Goal: Use online tool/utility: Utilize a website feature to perform a specific function

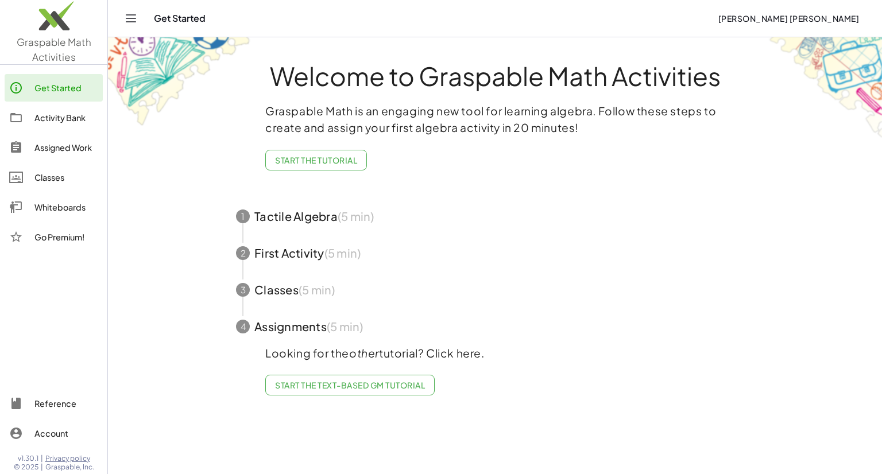
click at [73, 120] on div "Activity Bank" at bounding box center [66, 118] width 64 height 14
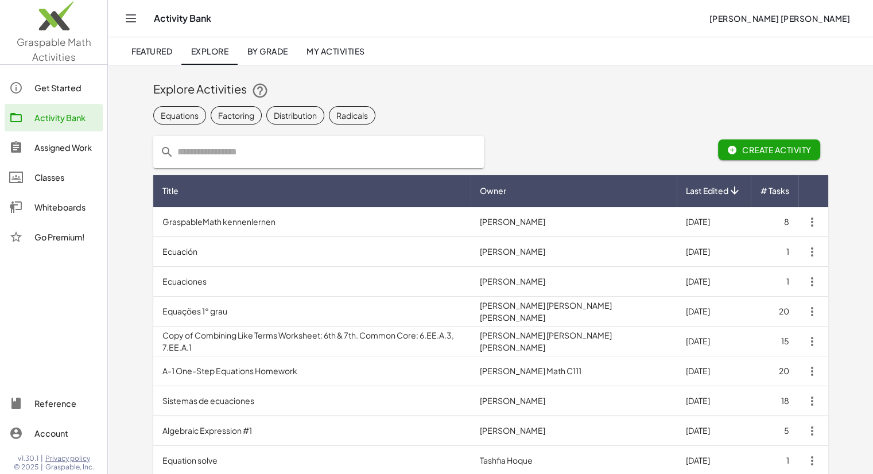
click at [49, 180] on div "Classes" at bounding box center [66, 177] width 64 height 14
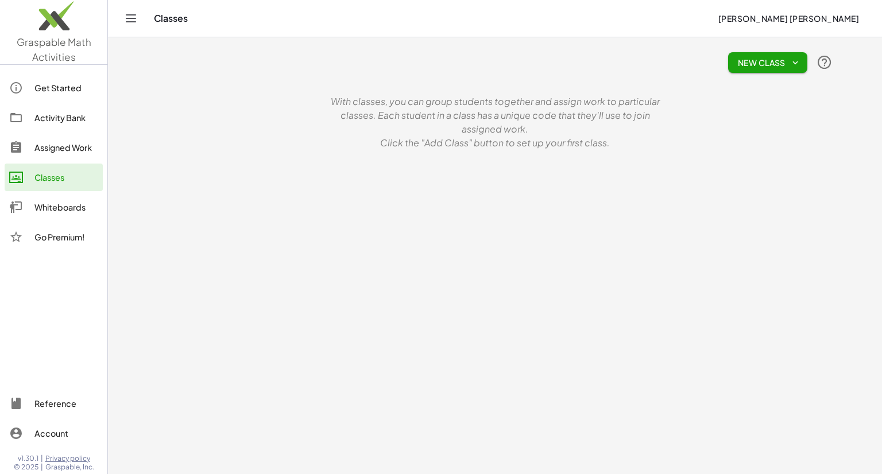
click at [53, 209] on div "Whiteboards" at bounding box center [66, 207] width 64 height 14
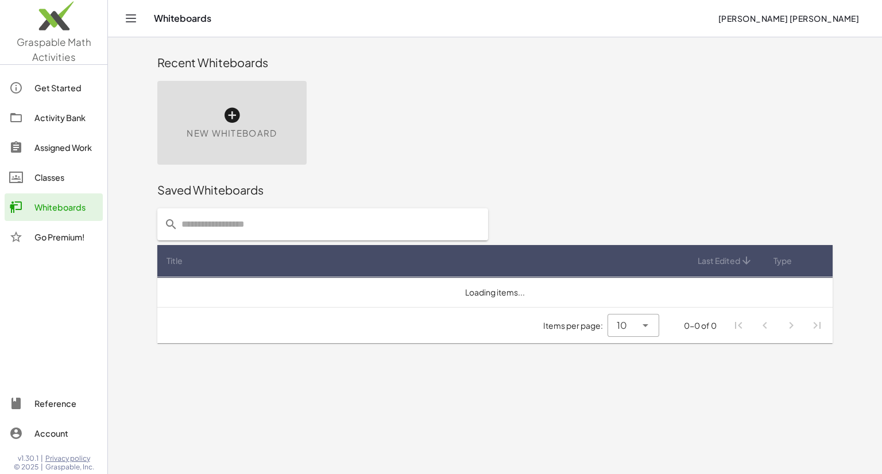
click at [195, 115] on div "New Whiteboard" at bounding box center [231, 123] width 149 height 84
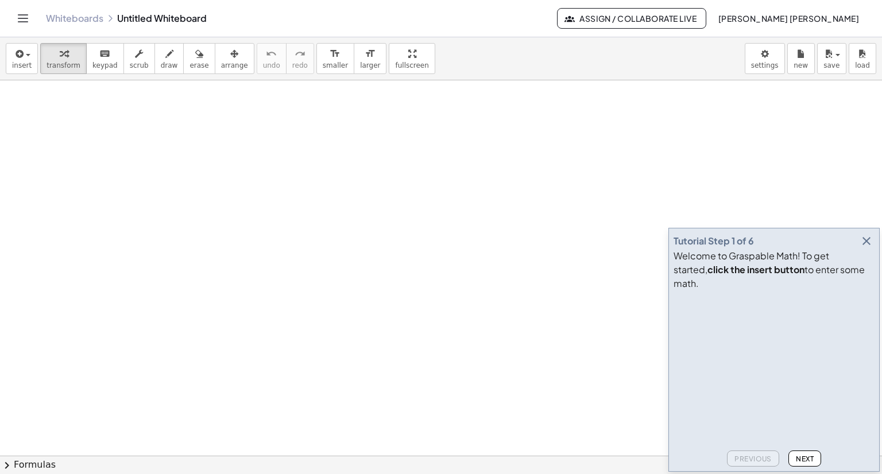
click at [865, 248] on icon "button" at bounding box center [866, 241] width 14 height 14
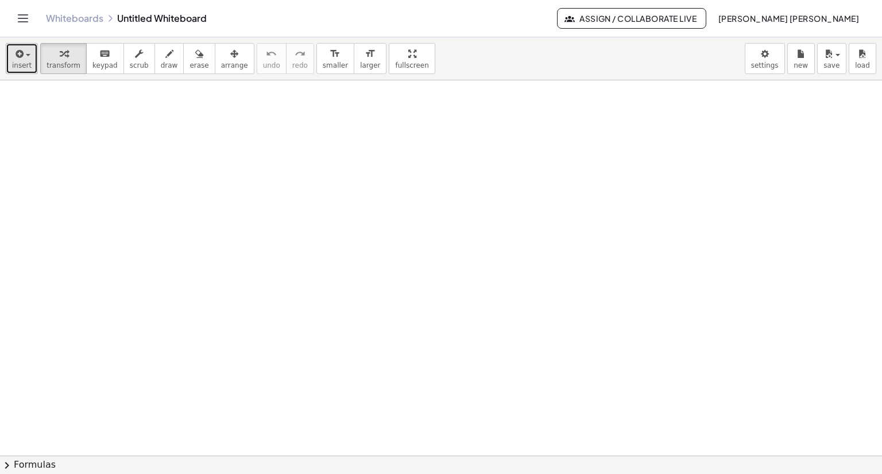
click at [22, 60] on button "insert" at bounding box center [22, 58] width 32 height 31
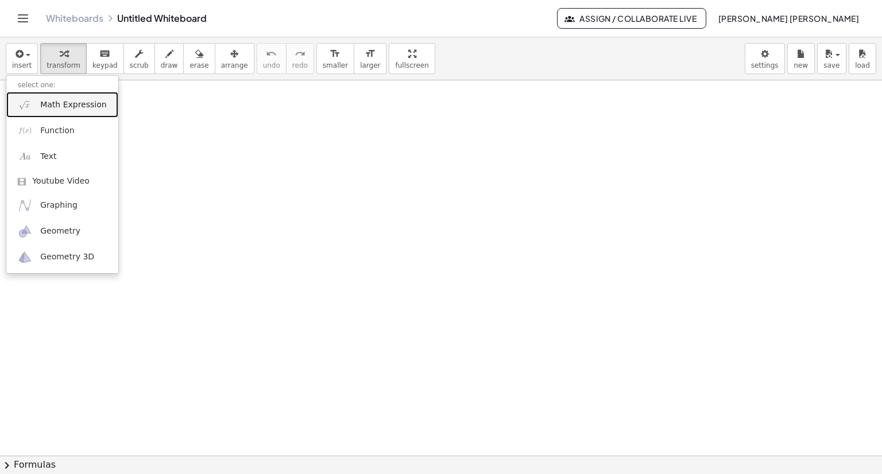
click at [55, 108] on span "Math Expression" at bounding box center [73, 104] width 66 height 11
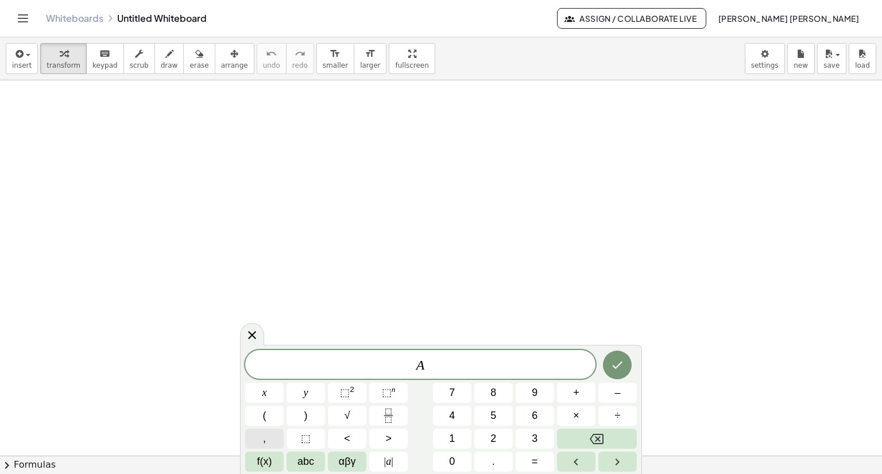
click at [270, 441] on button "," at bounding box center [264, 439] width 38 height 20
click at [385, 389] on span "⬚" at bounding box center [387, 392] width 10 height 11
click at [202, 271] on div at bounding box center [441, 455] width 882 height 751
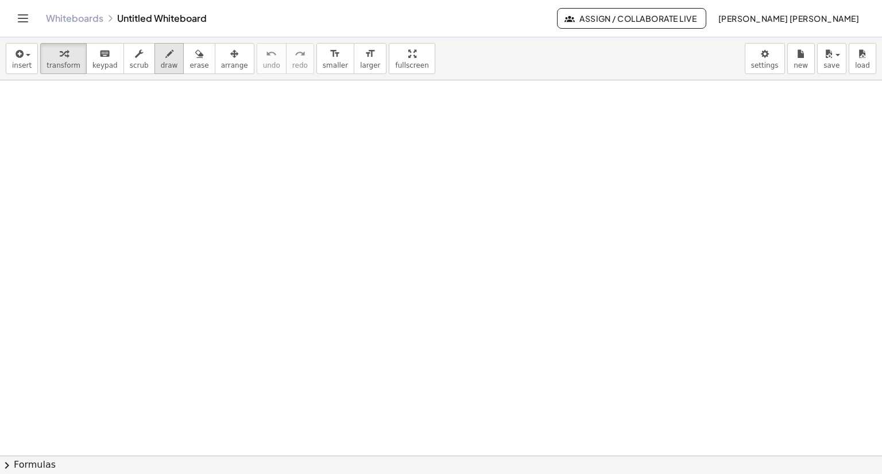
click at [161, 61] on span "draw" at bounding box center [169, 65] width 17 height 8
drag, startPoint x: 105, startPoint y: 219, endPoint x: 133, endPoint y: 216, distance: 28.3
click at [133, 216] on div at bounding box center [441, 455] width 882 height 751
click at [115, 198] on div at bounding box center [441, 455] width 882 height 751
drag, startPoint x: 122, startPoint y: 161, endPoint x: 129, endPoint y: 160, distance: 7.0
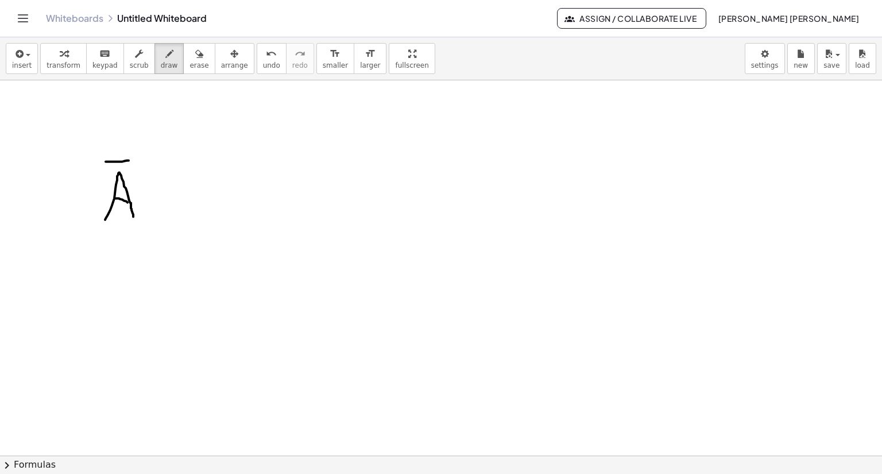
click at [129, 160] on div at bounding box center [441, 455] width 882 height 751
drag, startPoint x: 144, startPoint y: 193, endPoint x: 193, endPoint y: 193, distance: 48.8
click at [193, 193] on div at bounding box center [441, 455] width 882 height 751
drag, startPoint x: 170, startPoint y: 203, endPoint x: 170, endPoint y: 211, distance: 8.0
click at [170, 211] on div at bounding box center [441, 455] width 882 height 751
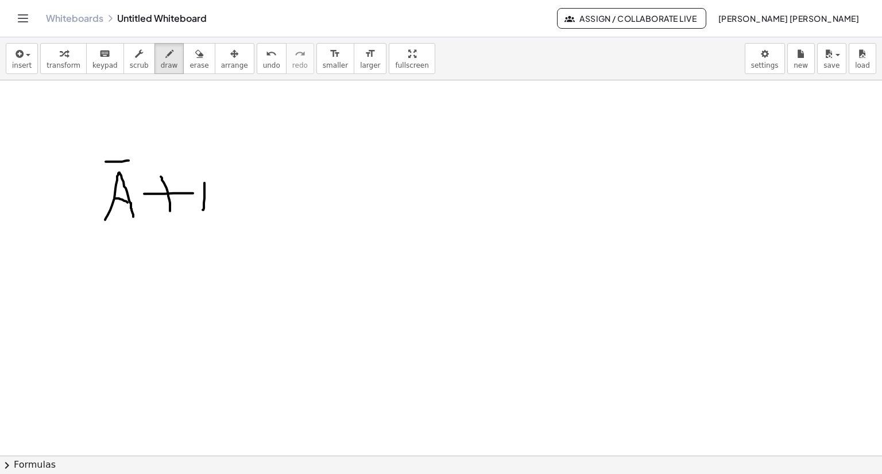
drag, startPoint x: 204, startPoint y: 183, endPoint x: 205, endPoint y: 175, distance: 7.5
click at [205, 175] on div at bounding box center [441, 455] width 882 height 751
drag, startPoint x: 212, startPoint y: 174, endPoint x: 207, endPoint y: 219, distance: 44.6
click at [207, 219] on div at bounding box center [441, 455] width 882 height 751
click at [189, 53] on div "button" at bounding box center [198, 53] width 19 height 14
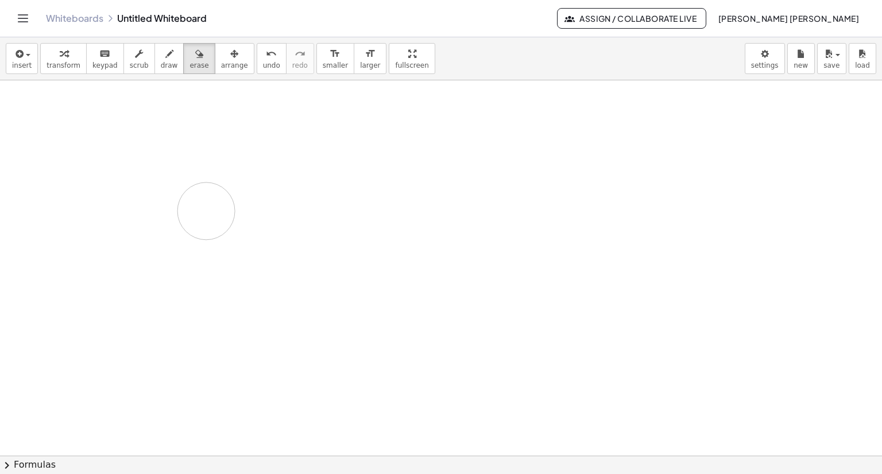
drag, startPoint x: 118, startPoint y: 137, endPoint x: 205, endPoint y: 216, distance: 117.8
click at [205, 216] on div at bounding box center [441, 455] width 882 height 751
click at [161, 61] on span "draw" at bounding box center [169, 65] width 17 height 8
drag, startPoint x: 115, startPoint y: 209, endPoint x: 139, endPoint y: 205, distance: 24.5
click at [139, 212] on div at bounding box center [441, 455] width 882 height 751
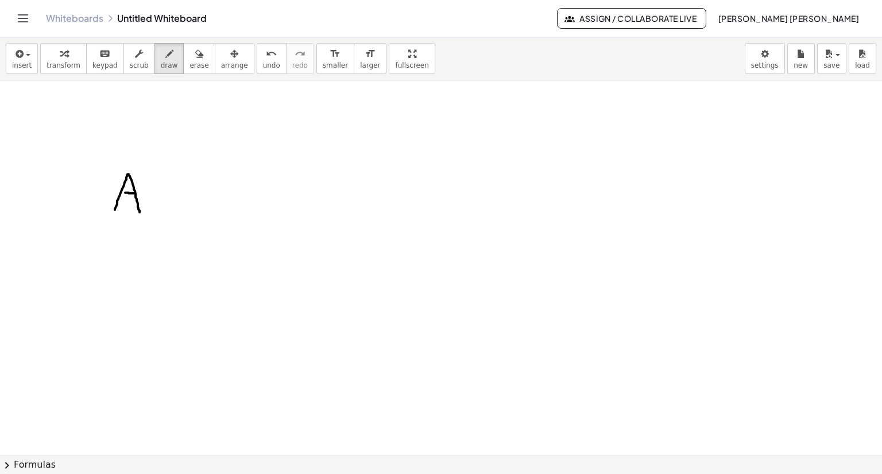
drag, startPoint x: 135, startPoint y: 193, endPoint x: 125, endPoint y: 192, distance: 9.8
click at [125, 192] on div at bounding box center [441, 455] width 882 height 751
drag, startPoint x: 148, startPoint y: 193, endPoint x: 162, endPoint y: 196, distance: 14.5
click at [162, 196] on div at bounding box center [441, 455] width 882 height 751
drag, startPoint x: 156, startPoint y: 200, endPoint x: 156, endPoint y: 187, distance: 13.8
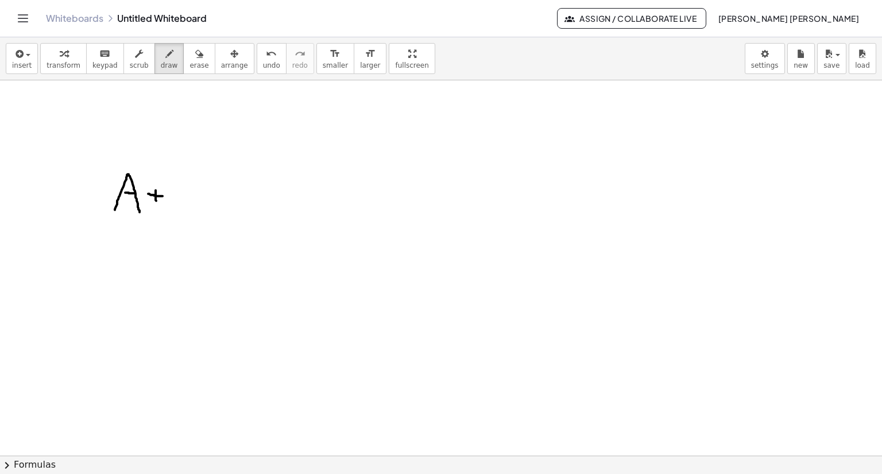
click at [156, 187] on div at bounding box center [441, 455] width 882 height 751
drag, startPoint x: 176, startPoint y: 179, endPoint x: 181, endPoint y: 220, distance: 41.6
click at [181, 220] on div at bounding box center [441, 455] width 882 height 751
drag, startPoint x: 174, startPoint y: 177, endPoint x: 181, endPoint y: 209, distance: 32.3
click at [182, 212] on div at bounding box center [441, 455] width 882 height 751
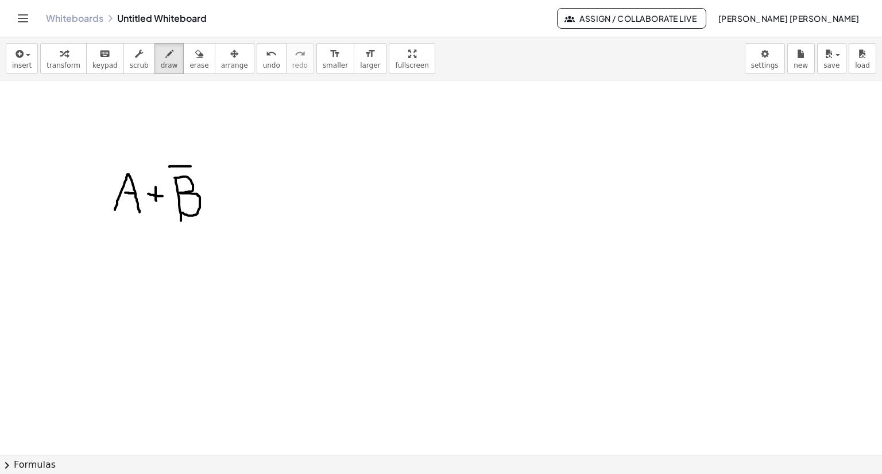
drag, startPoint x: 169, startPoint y: 166, endPoint x: 191, endPoint y: 166, distance: 21.2
click at [191, 166] on div at bounding box center [441, 455] width 882 height 751
drag, startPoint x: 216, startPoint y: 167, endPoint x: 218, endPoint y: 218, distance: 50.6
click at [219, 218] on div at bounding box center [441, 455] width 882 height 751
drag, startPoint x: 106, startPoint y: 164, endPoint x: 110, endPoint y: 212, distance: 48.3
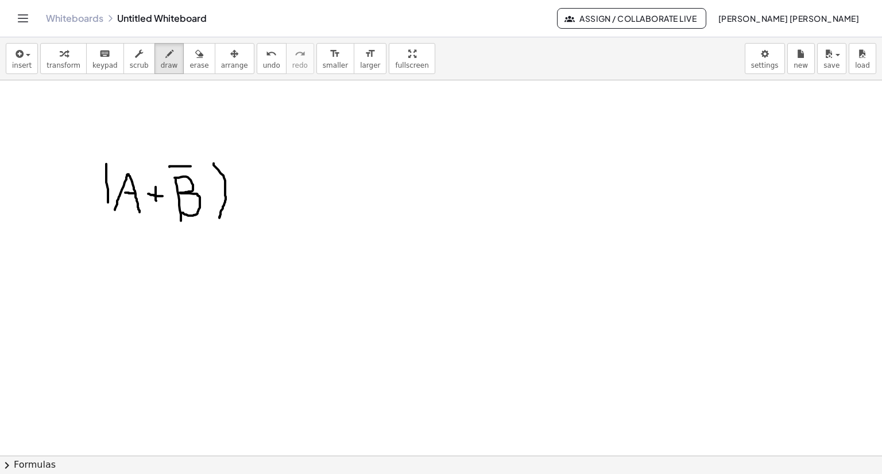
click at [110, 212] on div at bounding box center [441, 455] width 882 height 751
click at [25, 67] on span "insert" at bounding box center [22, 65] width 20 height 8
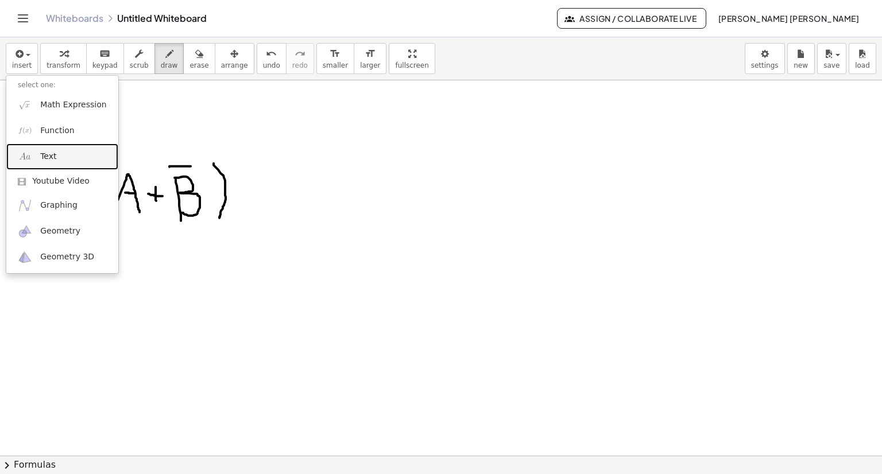
click at [53, 158] on span "Text" at bounding box center [48, 156] width 16 height 11
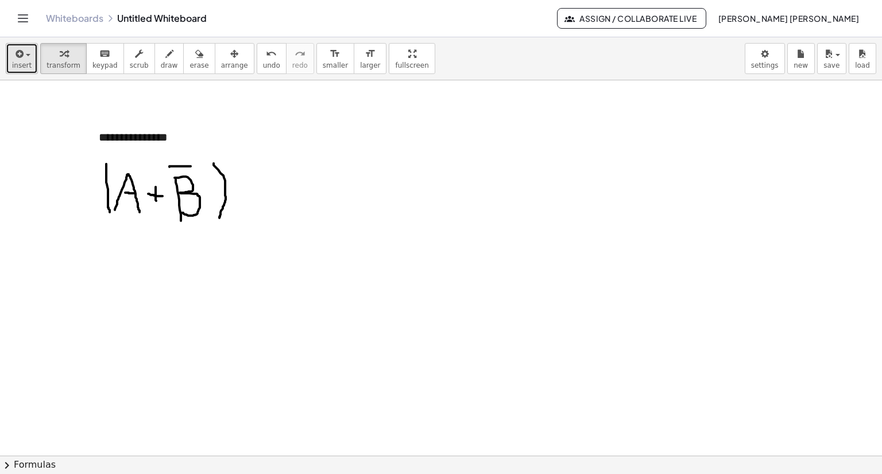
click at [19, 60] on icon "button" at bounding box center [18, 54] width 10 height 14
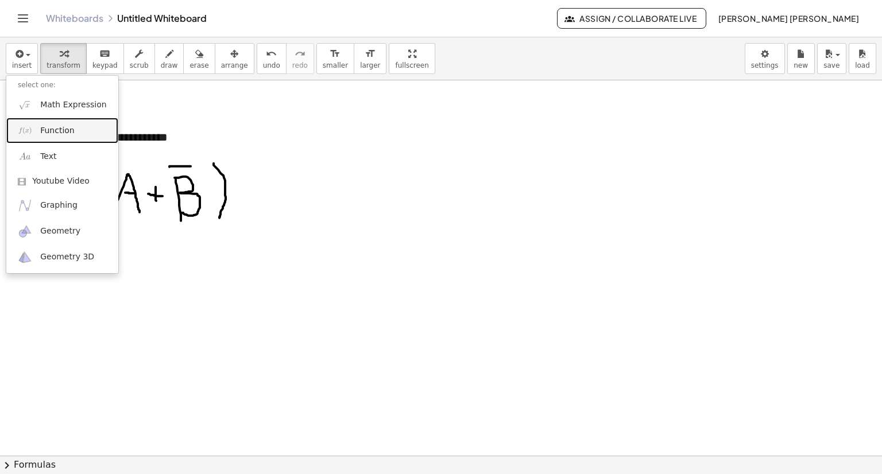
click at [48, 137] on link "Function" at bounding box center [62, 131] width 112 height 26
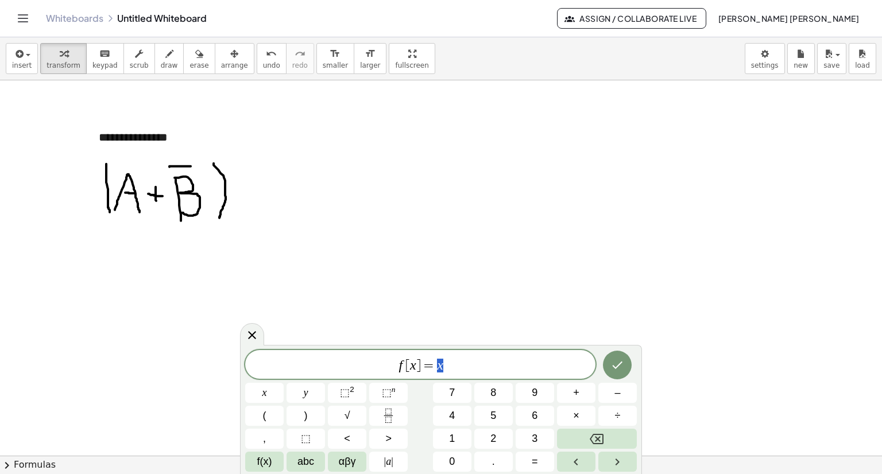
click at [372, 239] on div at bounding box center [441, 455] width 882 height 751
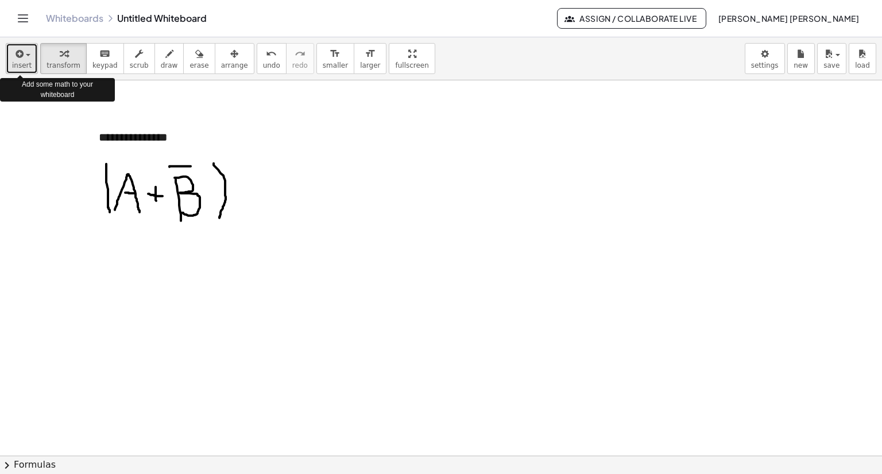
click at [25, 60] on button "insert" at bounding box center [22, 58] width 32 height 31
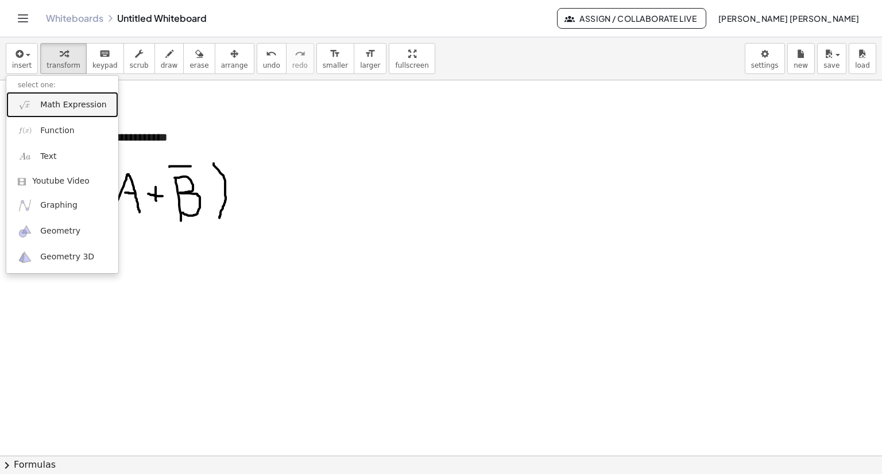
click at [53, 108] on span "Math Expression" at bounding box center [73, 104] width 66 height 11
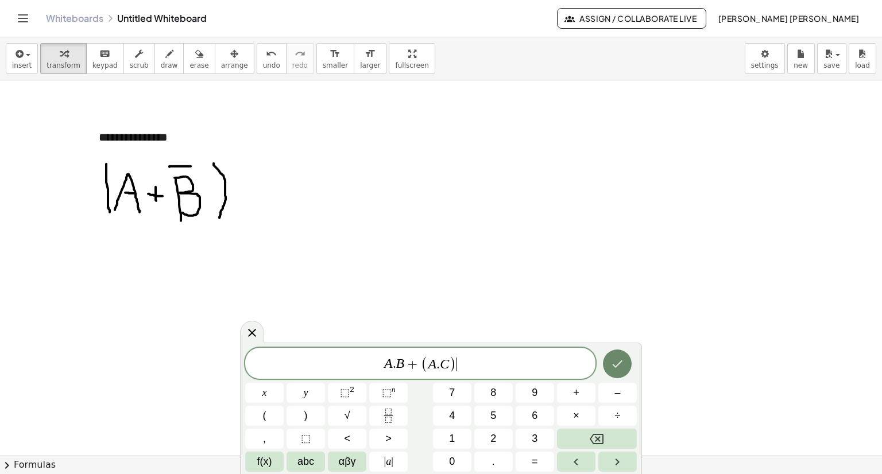
click at [615, 364] on icon "Done" at bounding box center [617, 364] width 14 height 14
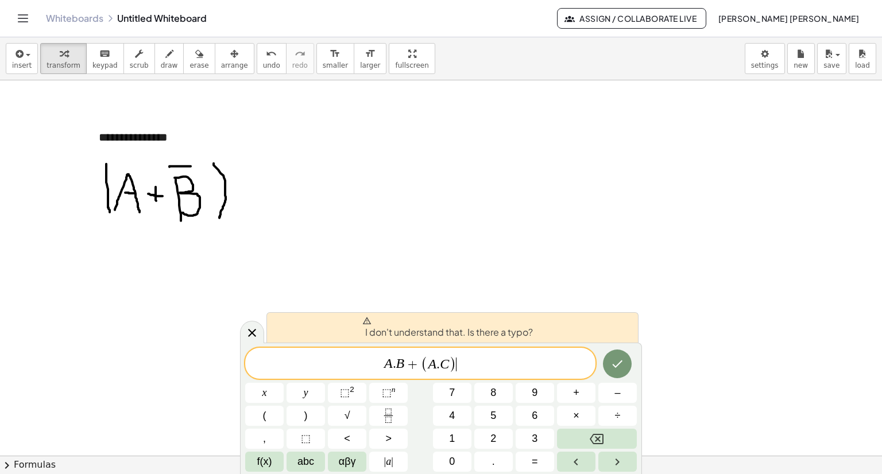
click at [372, 328] on span "I don't understand that. Is there a typo?" at bounding box center [447, 327] width 170 height 23
click at [364, 320] on icon at bounding box center [366, 320] width 9 height 9
click at [336, 363] on span "​ A . B + ( A . C )" at bounding box center [420, 364] width 350 height 19
drag, startPoint x: 348, startPoint y: 364, endPoint x: 397, endPoint y: 364, distance: 48.2
click at [395, 364] on span "​ A . B + ( A . C )" at bounding box center [420, 364] width 350 height 19
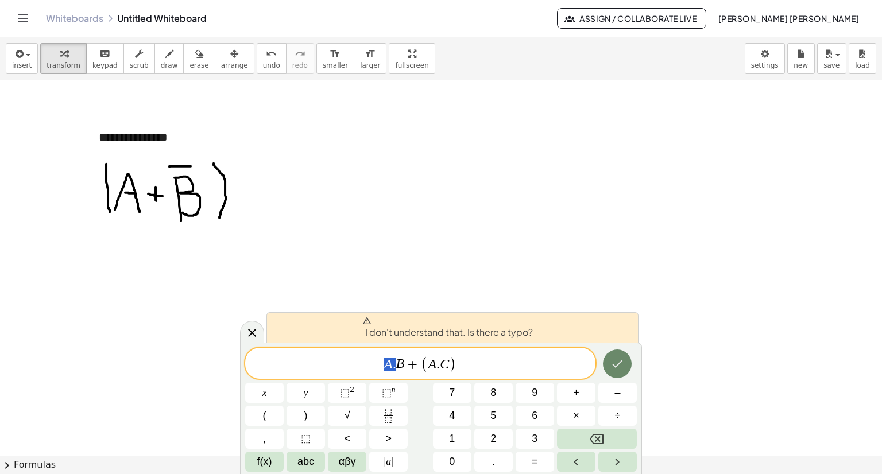
click at [619, 366] on icon "Done" at bounding box center [617, 364] width 14 height 14
drag, startPoint x: 486, startPoint y: 277, endPoint x: 456, endPoint y: 284, distance: 30.2
click at [484, 277] on div at bounding box center [441, 455] width 882 height 751
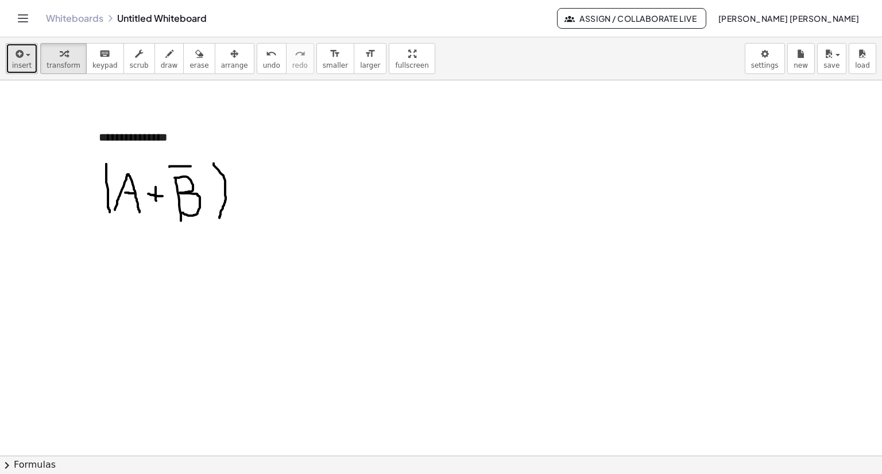
click at [14, 61] on span "insert" at bounding box center [22, 65] width 20 height 8
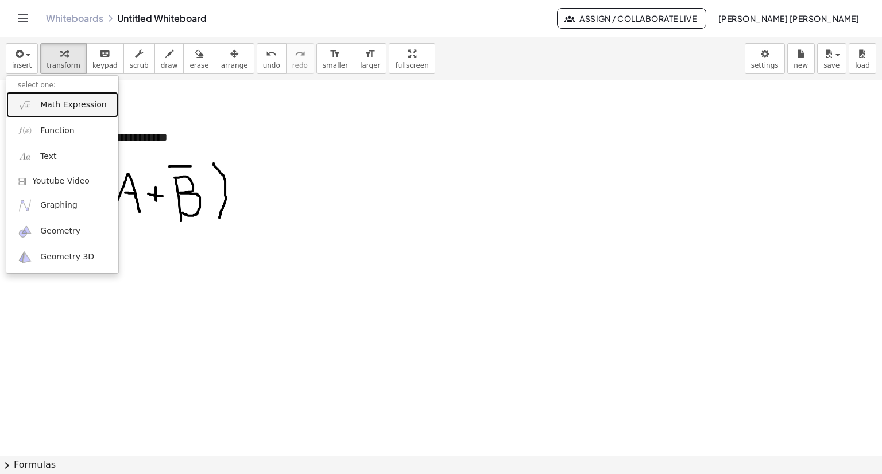
click at [44, 108] on span "Math Expression" at bounding box center [73, 104] width 66 height 11
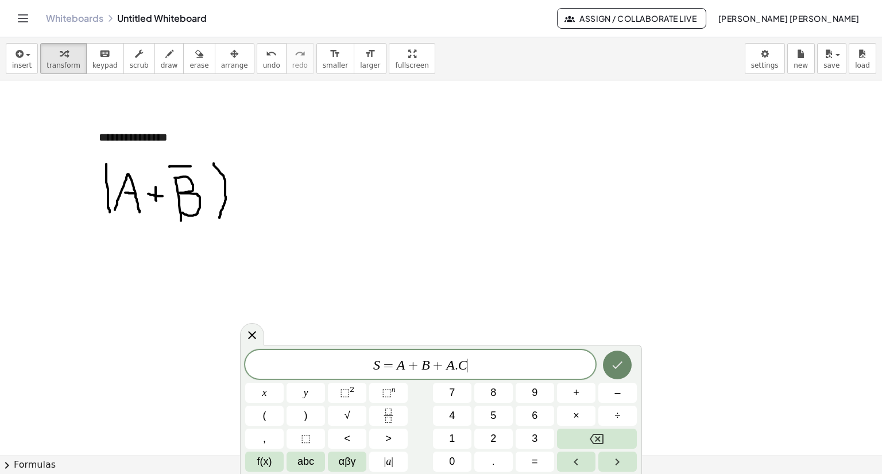
click at [615, 361] on icon "Done" at bounding box center [617, 365] width 14 height 14
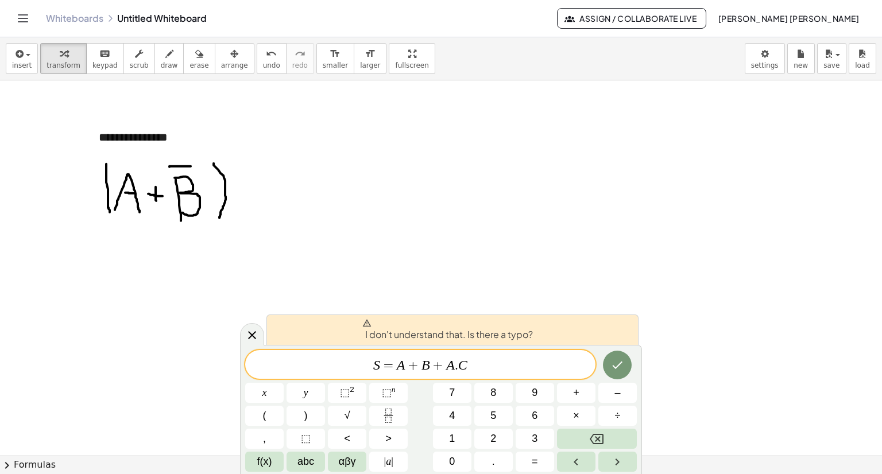
click at [457, 363] on span "S = A + B + A . C ​" at bounding box center [420, 366] width 350 height 16
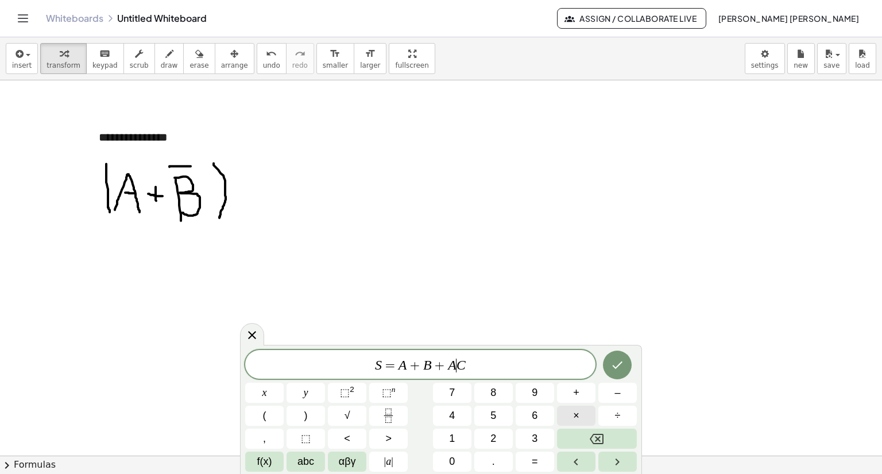
click at [576, 413] on span "×" at bounding box center [576, 415] width 6 height 15
click at [620, 359] on icon "Done" at bounding box center [617, 365] width 14 height 14
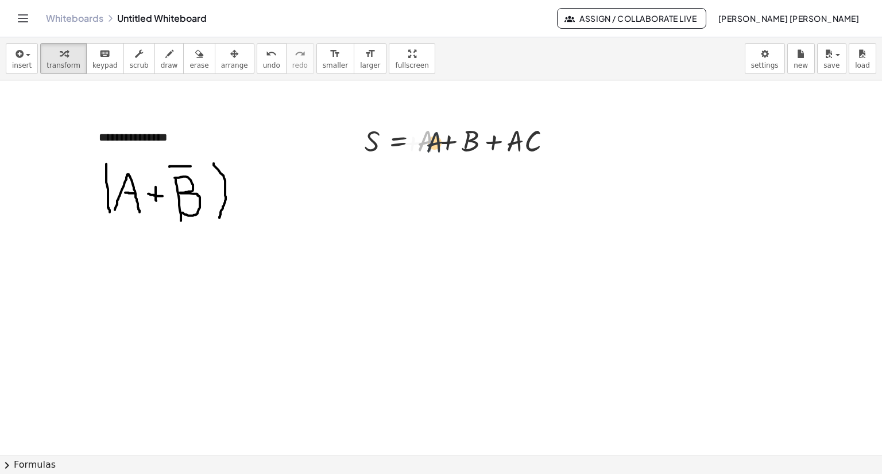
drag, startPoint x: 423, startPoint y: 126, endPoint x: 432, endPoint y: 127, distance: 9.3
click at [432, 127] on div at bounding box center [463, 140] width 208 height 39
drag, startPoint x: 211, startPoint y: 18, endPoint x: 158, endPoint y: 22, distance: 53.5
click at [158, 22] on div "Whiteboards Untitled Whiteboard" at bounding box center [301, 18] width 511 height 11
copy link "Whiteboard"
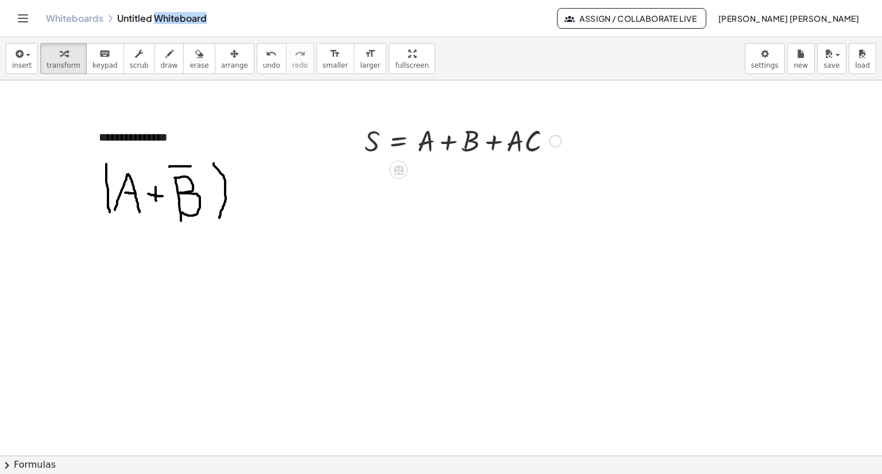
click at [425, 141] on div at bounding box center [463, 140] width 208 height 39
click at [27, 58] on div "button" at bounding box center [22, 53] width 20 height 14
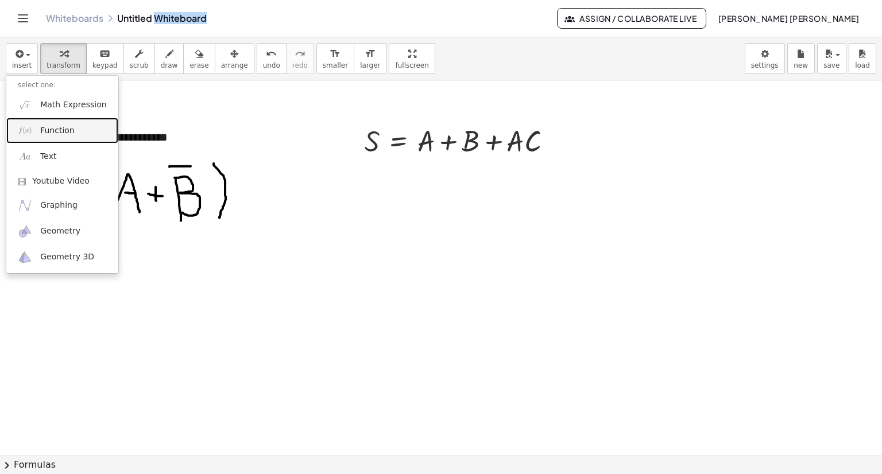
click at [59, 136] on link "Function" at bounding box center [62, 131] width 112 height 26
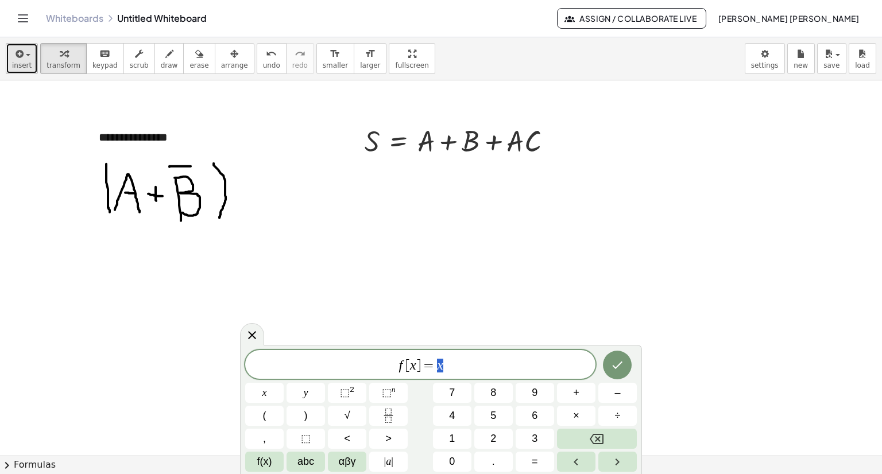
click at [21, 60] on icon "button" at bounding box center [18, 54] width 10 height 14
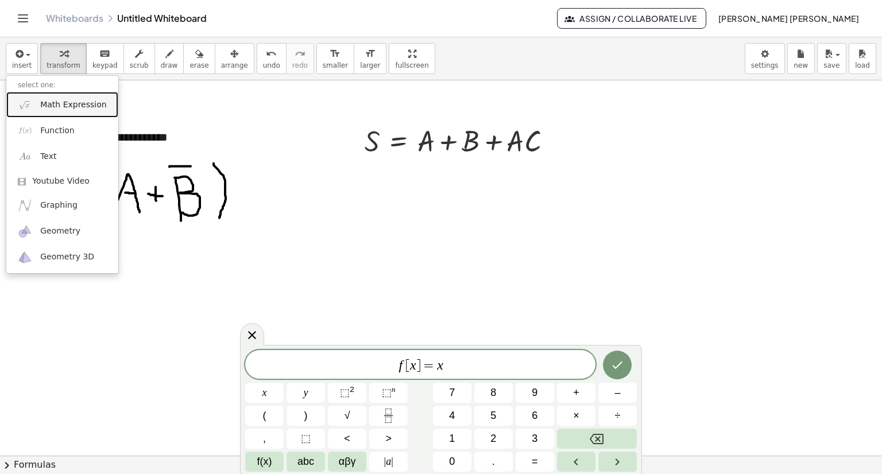
click at [34, 99] on link "Math Expression" at bounding box center [62, 105] width 112 height 26
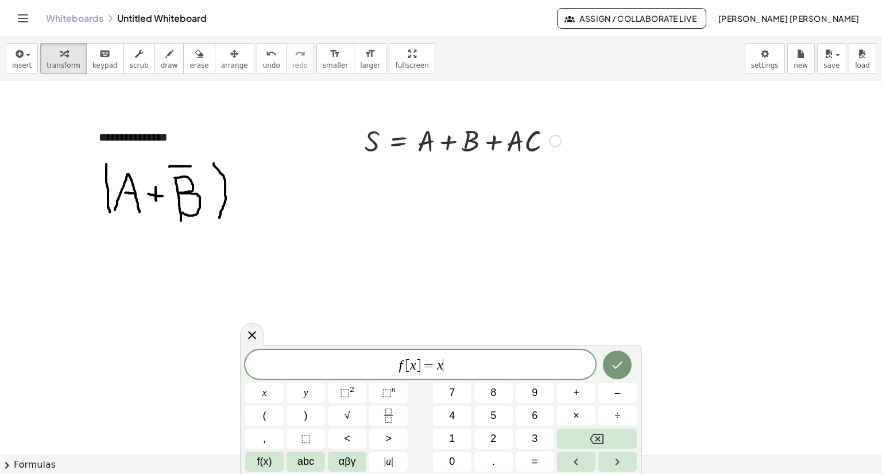
click at [422, 138] on div at bounding box center [463, 140] width 208 height 39
click at [423, 138] on div at bounding box center [463, 140] width 208 height 39
click at [556, 142] on div at bounding box center [555, 141] width 13 height 13
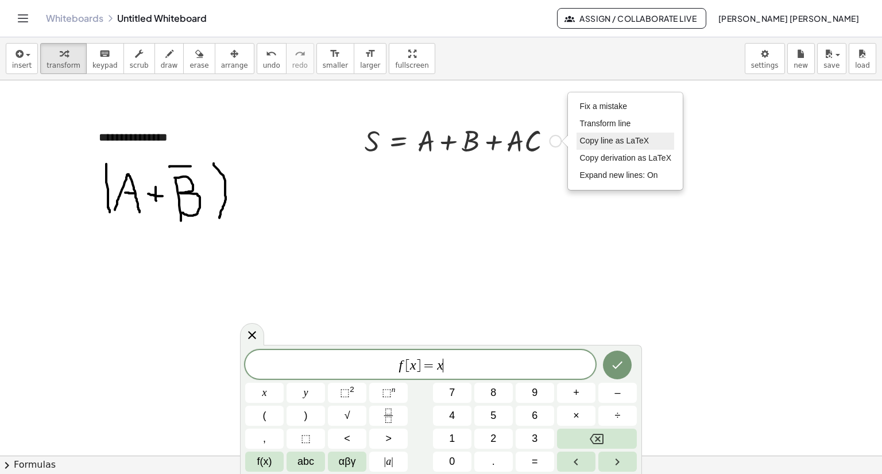
click at [604, 141] on span "Copy line as LaTeX" at bounding box center [613, 140] width 69 height 9
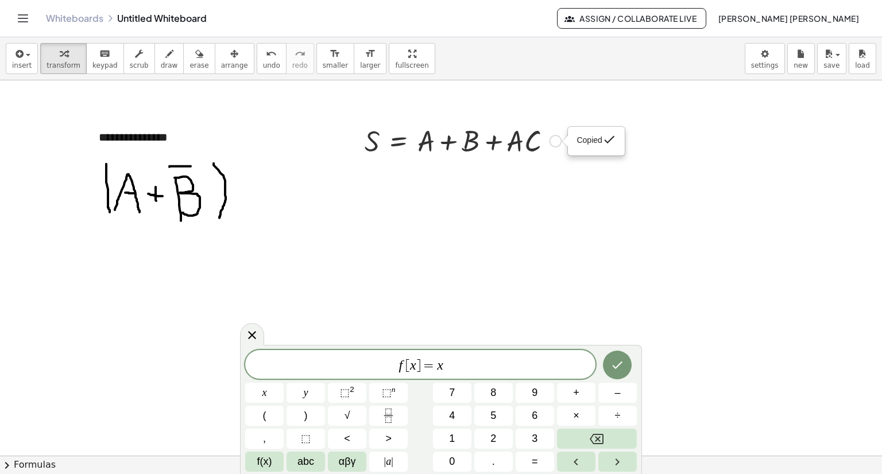
click at [553, 142] on div "Copied done" at bounding box center [555, 141] width 13 height 13
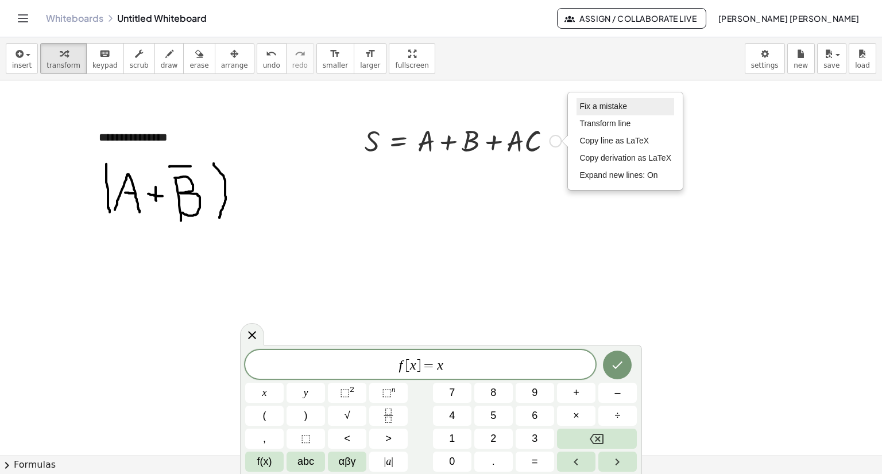
click at [592, 108] on span "Fix a mistake" at bounding box center [602, 106] width 47 height 9
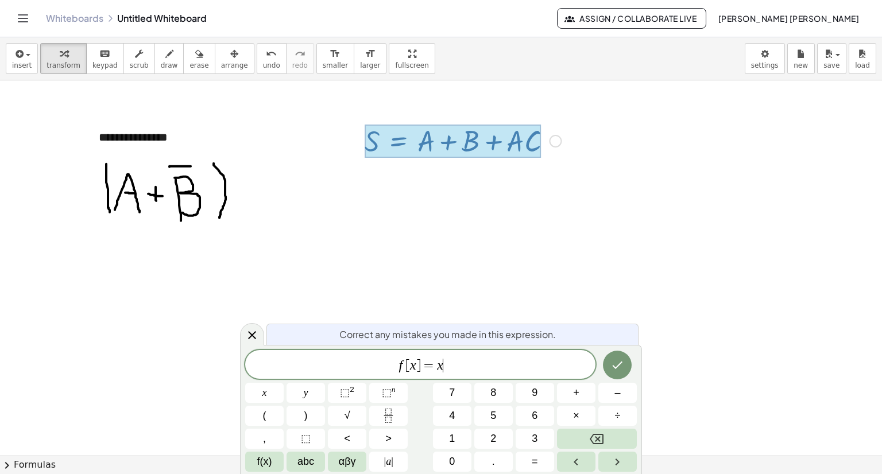
click at [500, 147] on div at bounding box center [452, 141] width 176 height 33
click at [500, 146] on div at bounding box center [452, 141] width 176 height 33
click at [496, 143] on div at bounding box center [452, 141] width 176 height 33
drag, startPoint x: 496, startPoint y: 143, endPoint x: 510, endPoint y: 141, distance: 14.5
click at [510, 141] on div at bounding box center [452, 141] width 176 height 33
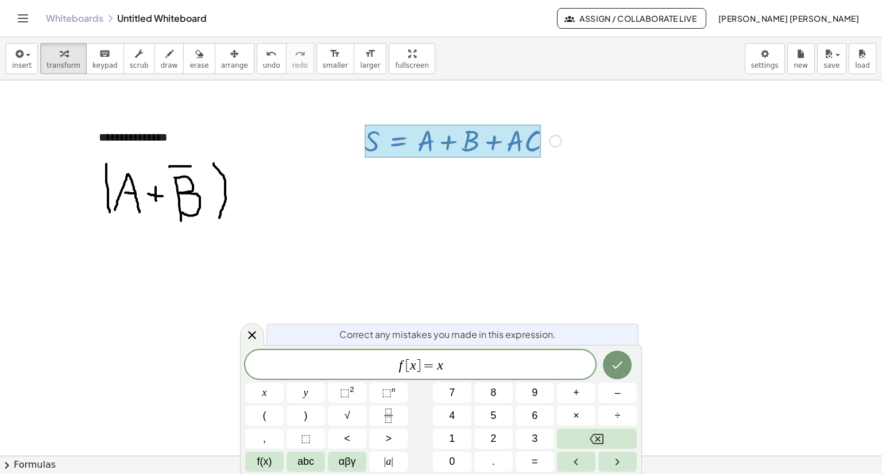
click at [601, 133] on div at bounding box center [441, 455] width 882 height 751
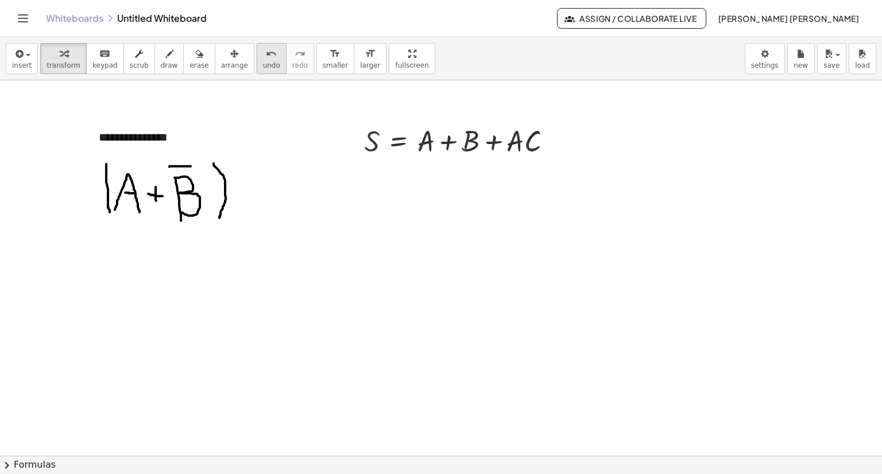
click at [257, 60] on button "undo undo" at bounding box center [272, 58] width 30 height 31
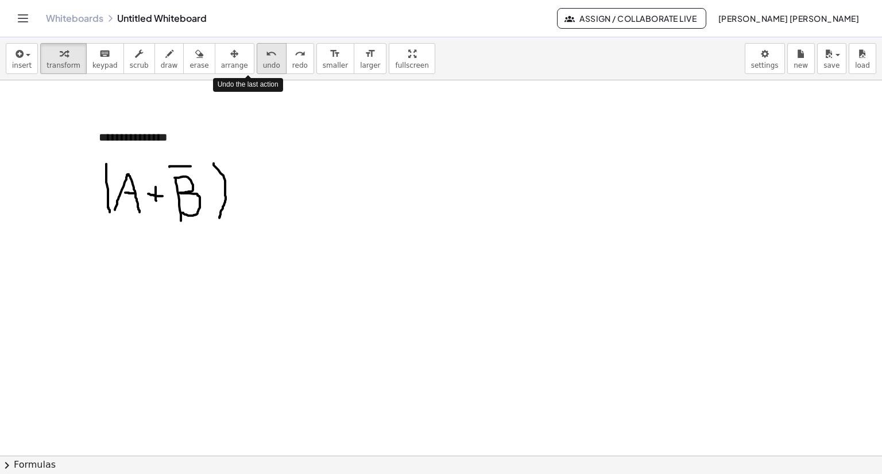
click at [257, 60] on button "undo undo" at bounding box center [272, 58] width 30 height 31
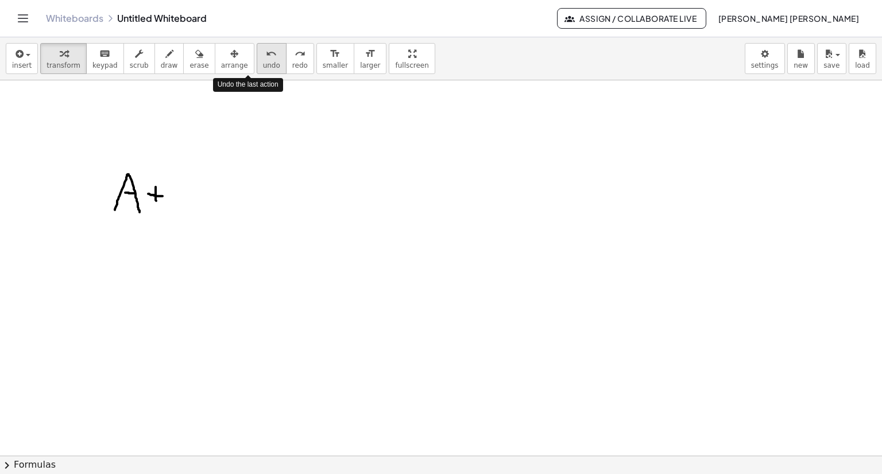
click at [257, 60] on button "undo undo" at bounding box center [272, 58] width 30 height 31
